Goal: Information Seeking & Learning: Check status

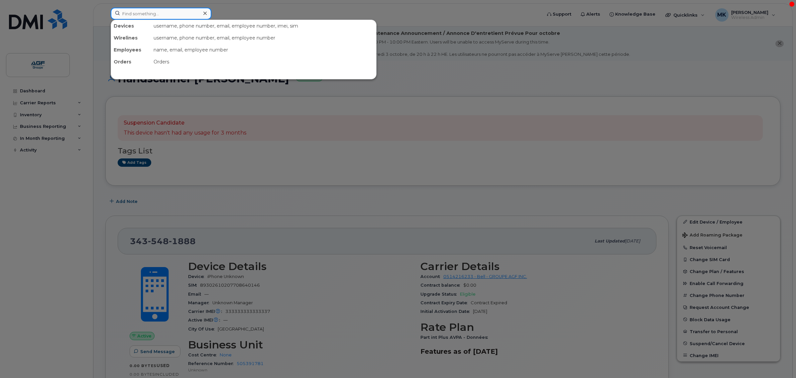
click at [145, 10] on input at bounding box center [161, 14] width 101 height 12
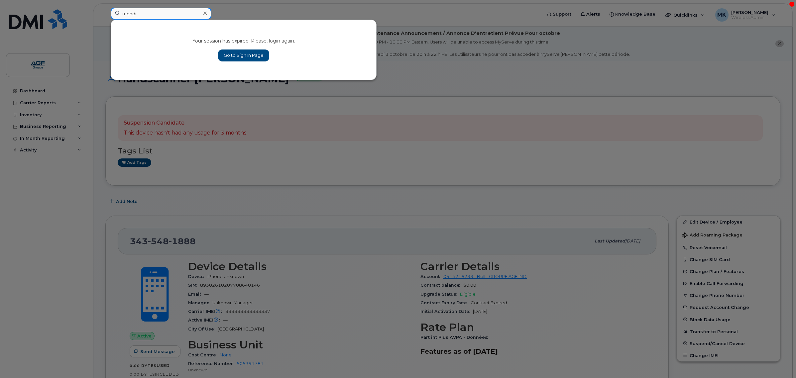
type input "mehdi"
click at [251, 57] on link "Go to Sign In Page" at bounding box center [243, 56] width 51 height 12
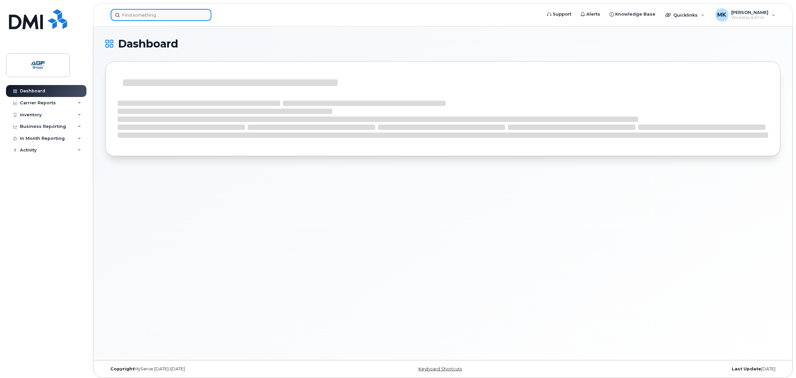
click at [167, 19] on input at bounding box center [161, 15] width 101 height 12
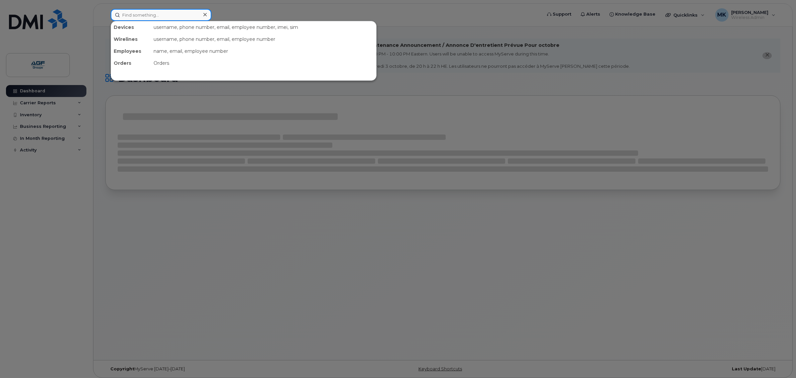
click at [168, 14] on input at bounding box center [161, 15] width 101 height 12
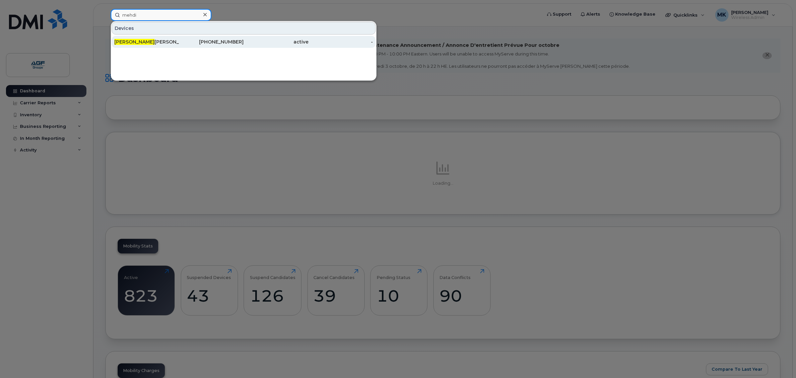
type input "mehdi"
click at [153, 39] on div "Mehdi Kaid Slimane" at bounding box center [146, 42] width 65 height 7
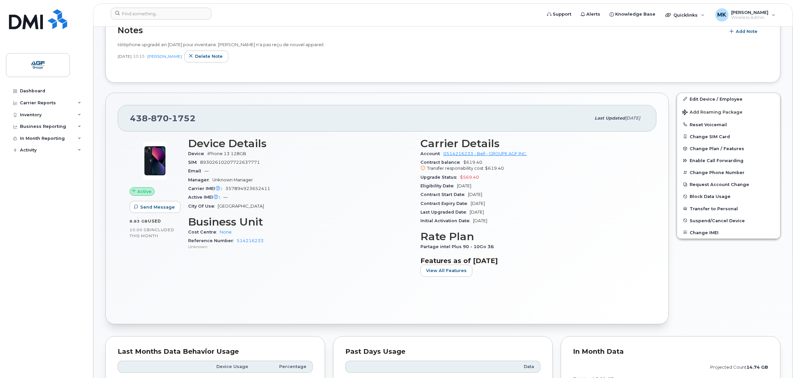
scroll to position [42, 0]
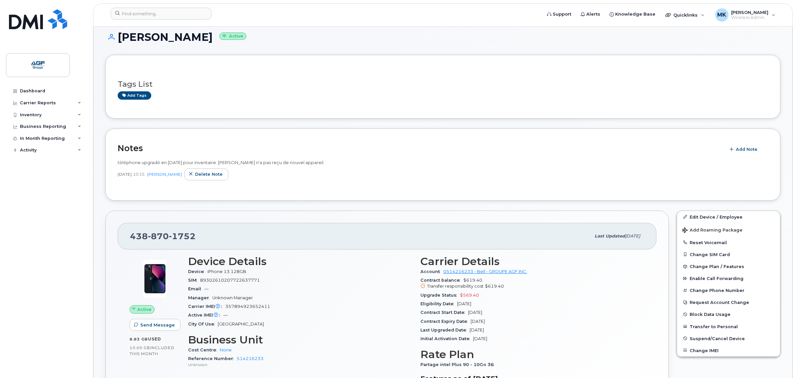
click at [268, 280] on div "SIM 89302610207722637771" at bounding box center [300, 280] width 224 height 9
drag, startPoint x: 244, startPoint y: 158, endPoint x: 293, endPoint y: 157, distance: 49.2
click at [293, 157] on div "téléphone upgradé en sept, 2024 pour inventaire. Mehdi n'a pas reçu de nouvel a…" at bounding box center [443, 172] width 651 height 33
click at [338, 158] on div "téléphone upgradé en sept, 2024 pour inventaire. Mehdi n'a pas reçu de nouvel a…" at bounding box center [443, 172] width 651 height 33
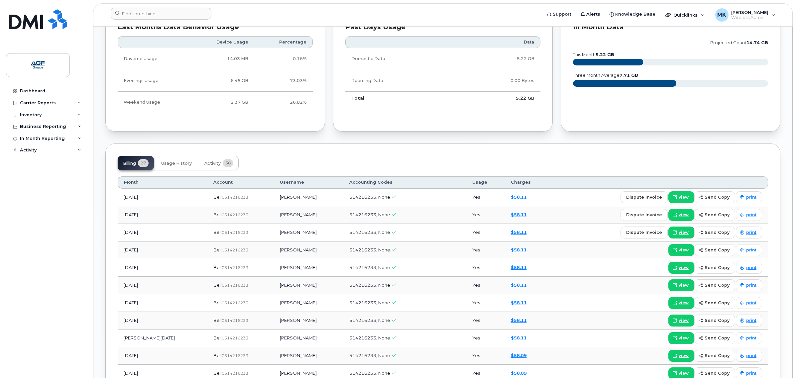
scroll to position [448, 0]
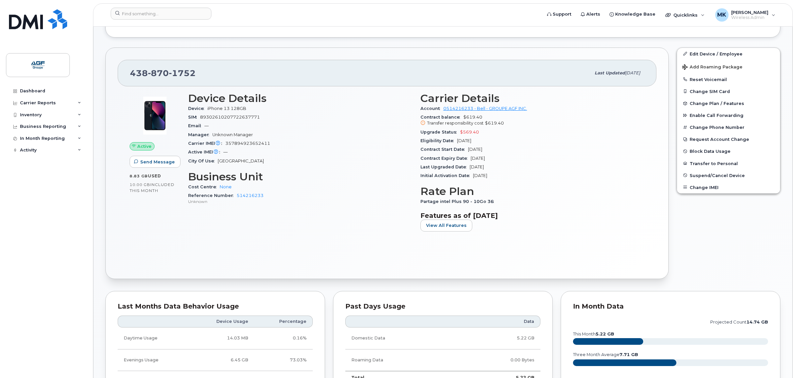
scroll to position [199, 0]
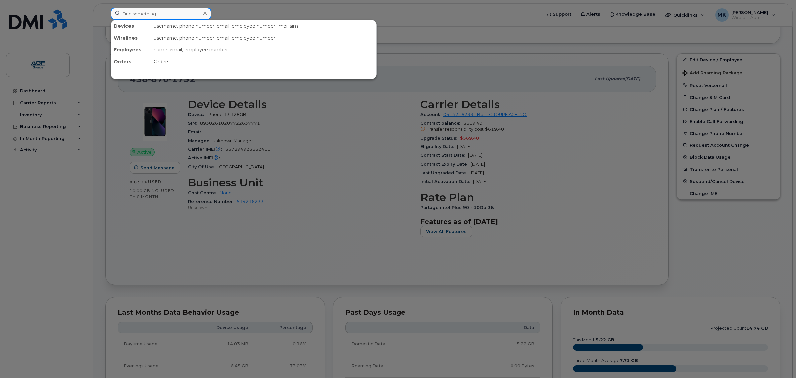
click at [175, 17] on input at bounding box center [161, 14] width 101 height 12
click at [406, 190] on div at bounding box center [398, 189] width 796 height 378
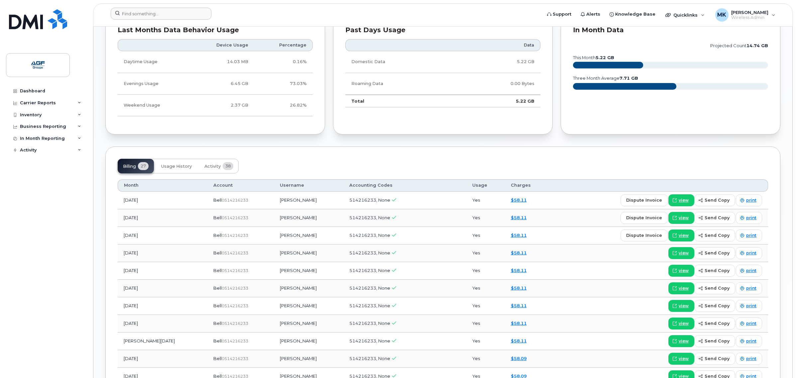
scroll to position [448, 0]
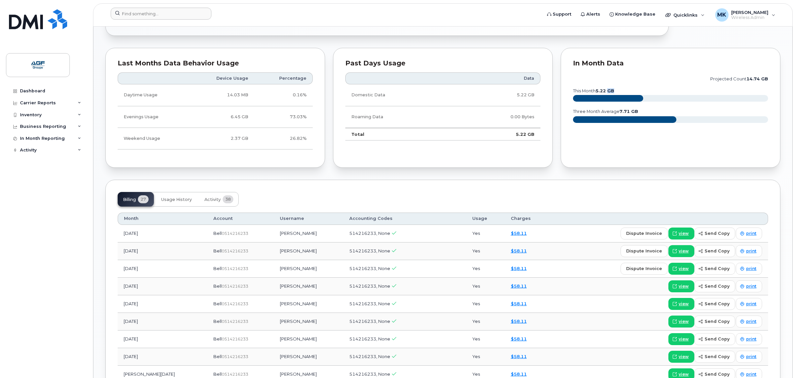
drag, startPoint x: 632, startPoint y: 97, endPoint x: 649, endPoint y: 116, distance: 25.4
click at [639, 100] on g "this month 5.22 GB" at bounding box center [671, 94] width 196 height 13
drag, startPoint x: 649, startPoint y: 117, endPoint x: 566, endPoint y: 122, distance: 83.6
click at [644, 118] on icon "projected count 14.74 GB this month 5.22 GB three month average 7.71 GB" at bounding box center [670, 102] width 195 height 60
drag, startPoint x: 49, startPoint y: 88, endPoint x: 102, endPoint y: 135, distance: 71.4
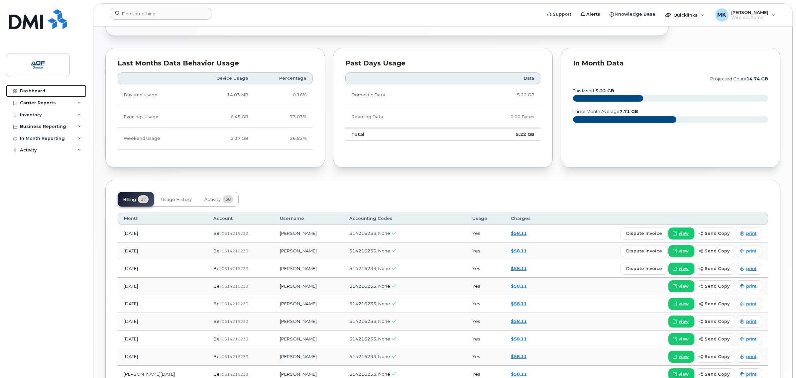
click at [49, 88] on link "Dashboard" at bounding box center [46, 91] width 80 height 12
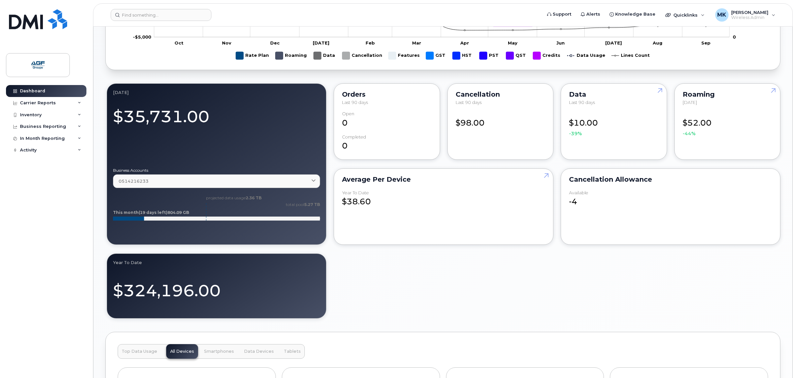
scroll to position [582, 0]
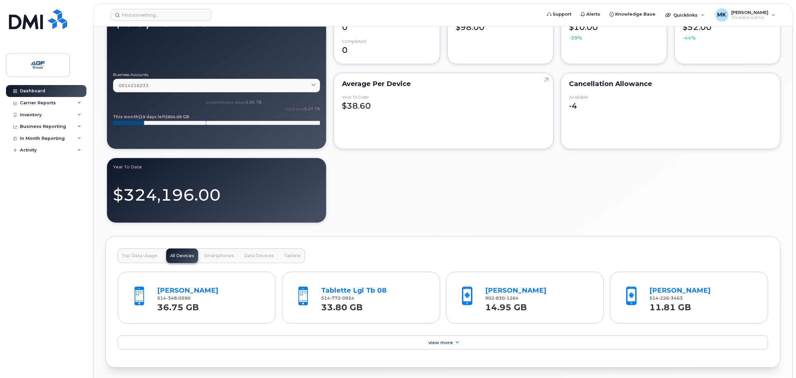
click at [418, 183] on div "September 2025 $35,731.00 Business Accounts 0514216233 0514216233 GROUPE AGF IN…" at bounding box center [442, 105] width 675 height 238
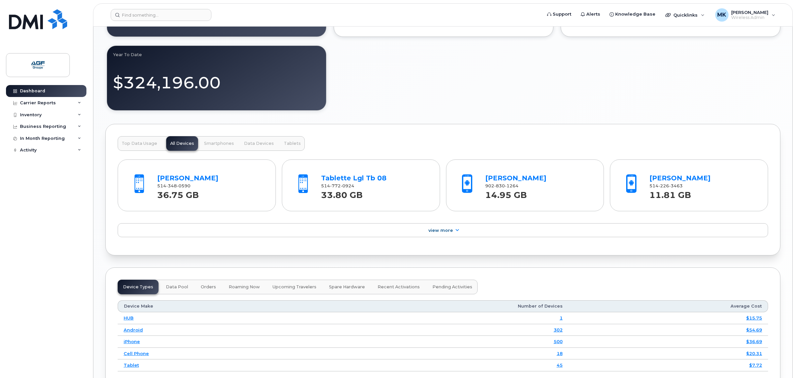
scroll to position [707, 0]
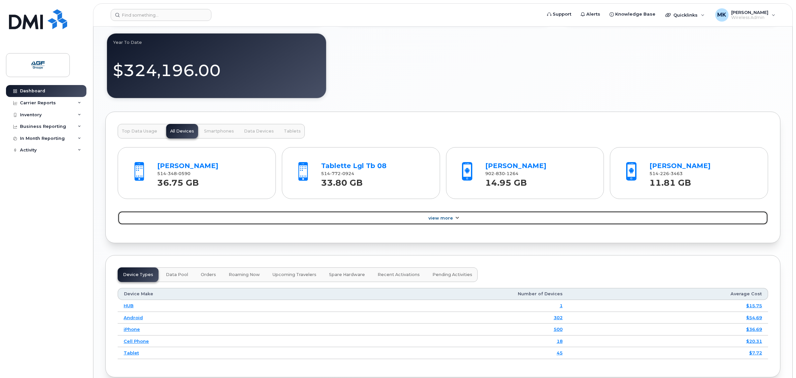
click at [446, 219] on span "View More" at bounding box center [441, 218] width 25 height 5
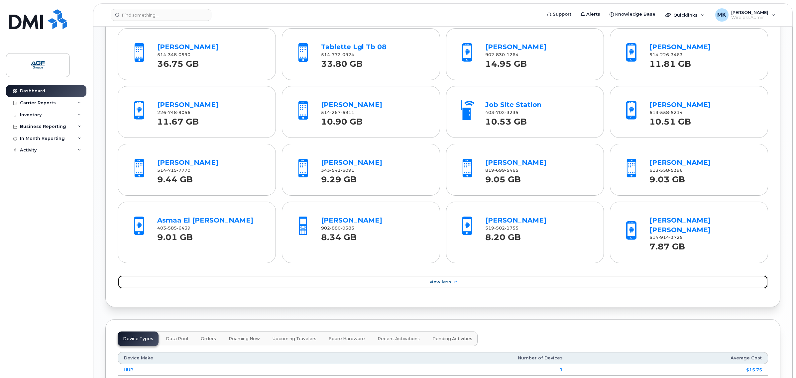
scroll to position [831, 0]
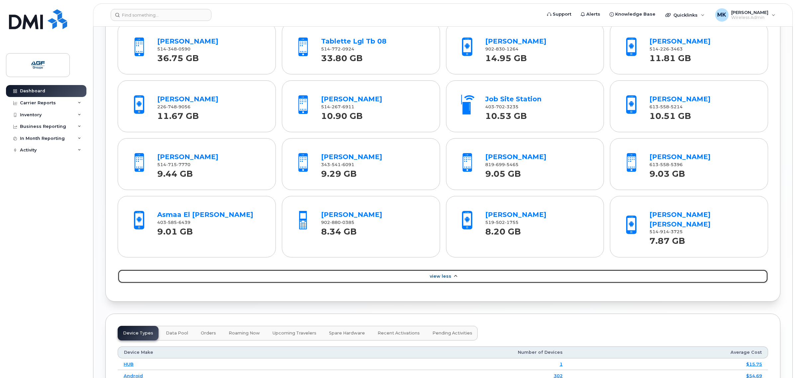
click at [451, 273] on link "View Less" at bounding box center [443, 277] width 651 height 14
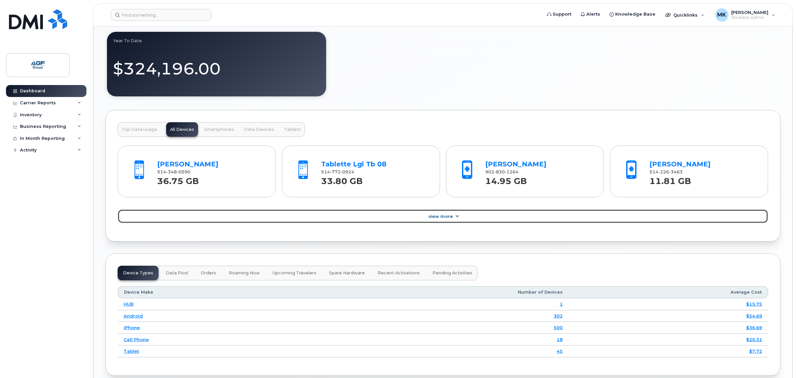
scroll to position [707, 0]
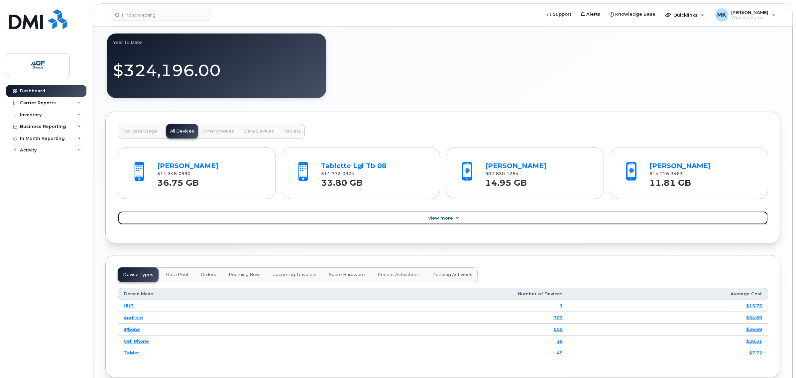
click at [445, 221] on span "View More" at bounding box center [441, 218] width 25 height 5
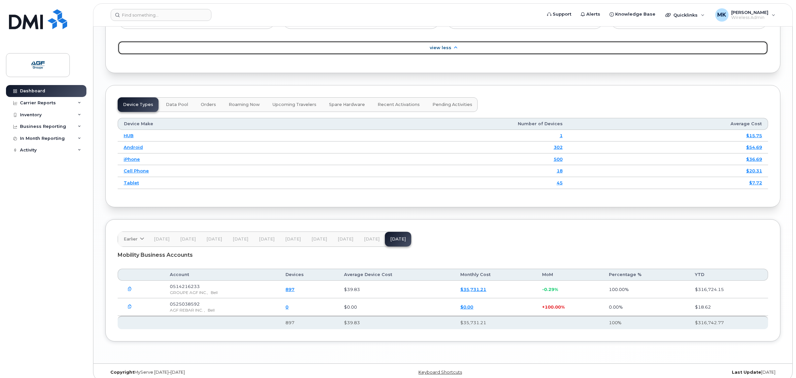
scroll to position [1062, 0]
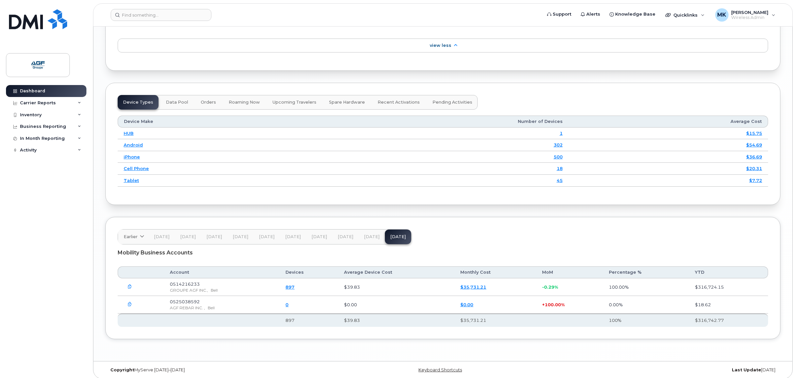
click at [180, 100] on span "Data Pool" at bounding box center [177, 102] width 22 height 5
